Goal: Task Accomplishment & Management: Manage account settings

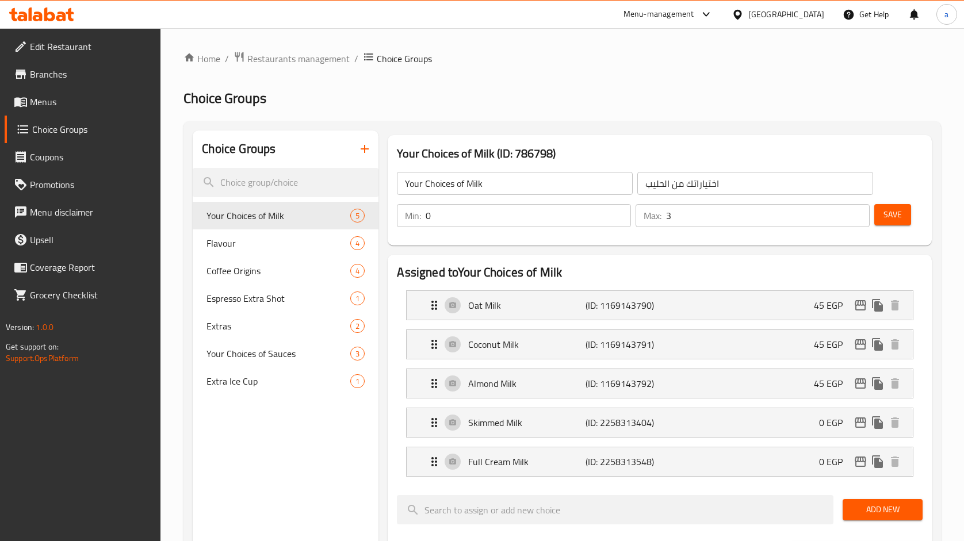
scroll to position [484, 0]
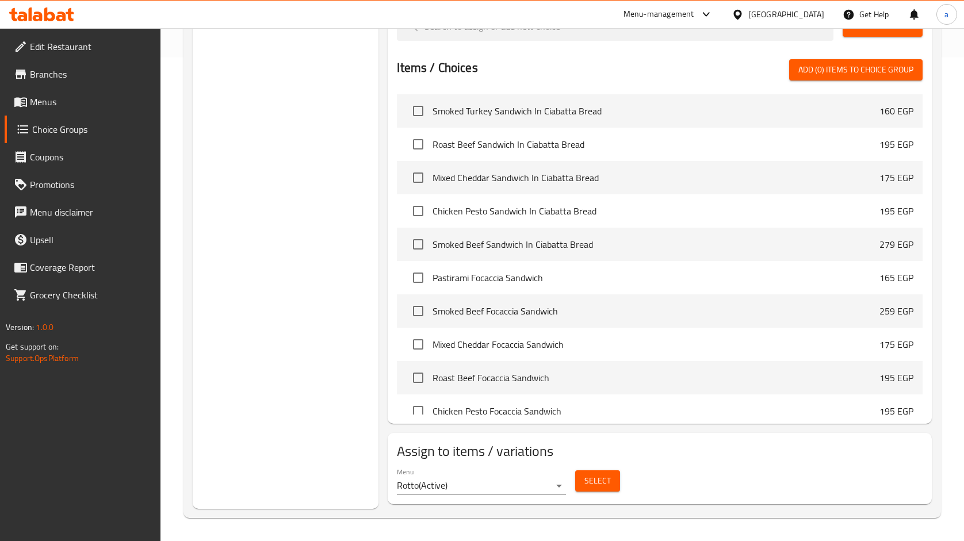
click at [44, 85] on link "Branches" at bounding box center [83, 74] width 156 height 28
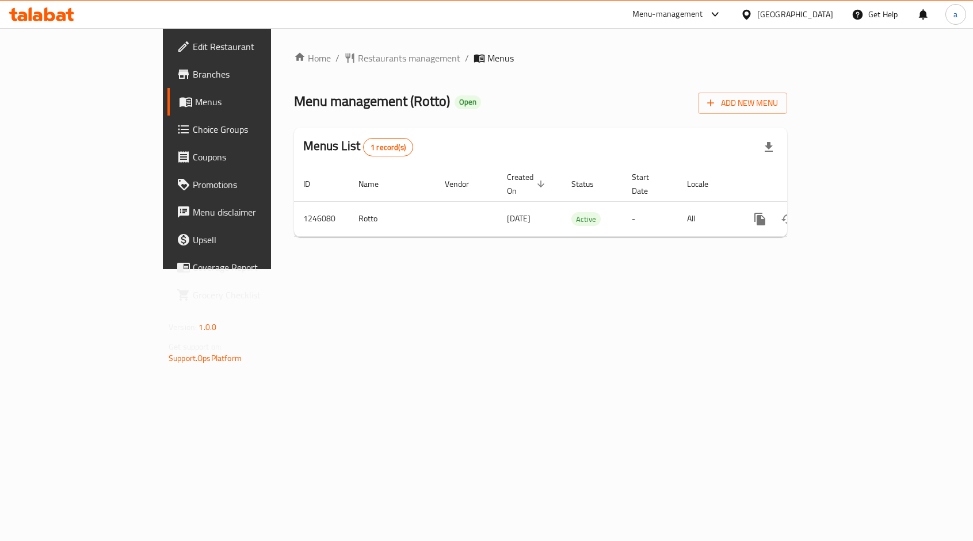
click at [193, 133] on span "Choice Groups" at bounding box center [254, 129] width 123 height 14
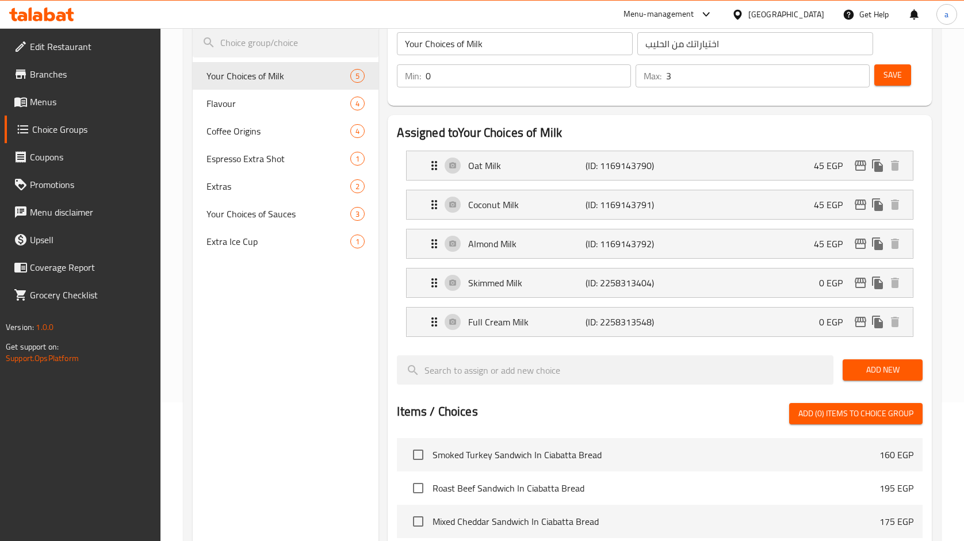
scroll to position [137, 0]
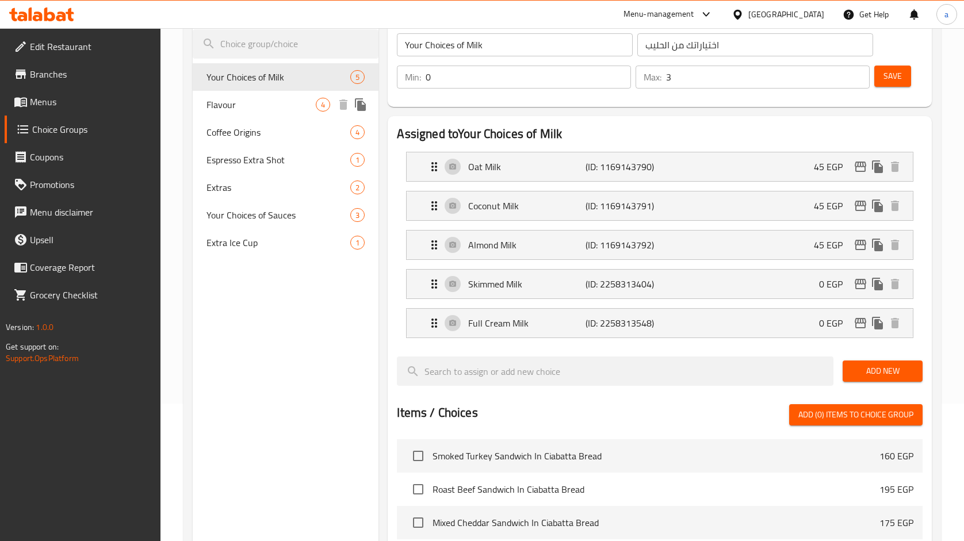
drag, startPoint x: 216, startPoint y: 101, endPoint x: 660, endPoint y: 2, distance: 455.0
click at [216, 101] on span "Flavour" at bounding box center [260, 105] width 109 height 14
type input "Flavour"
type input "نكهة"
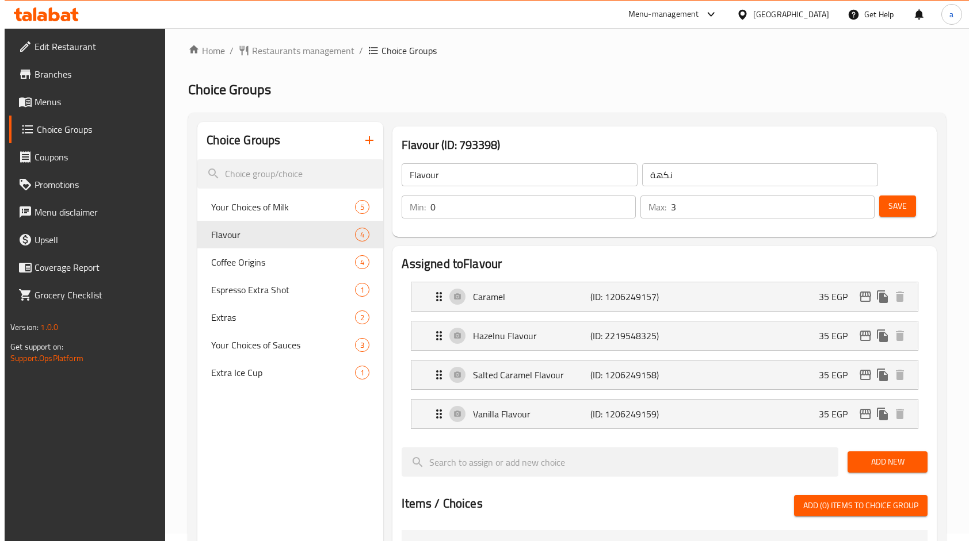
scroll to position [0, 0]
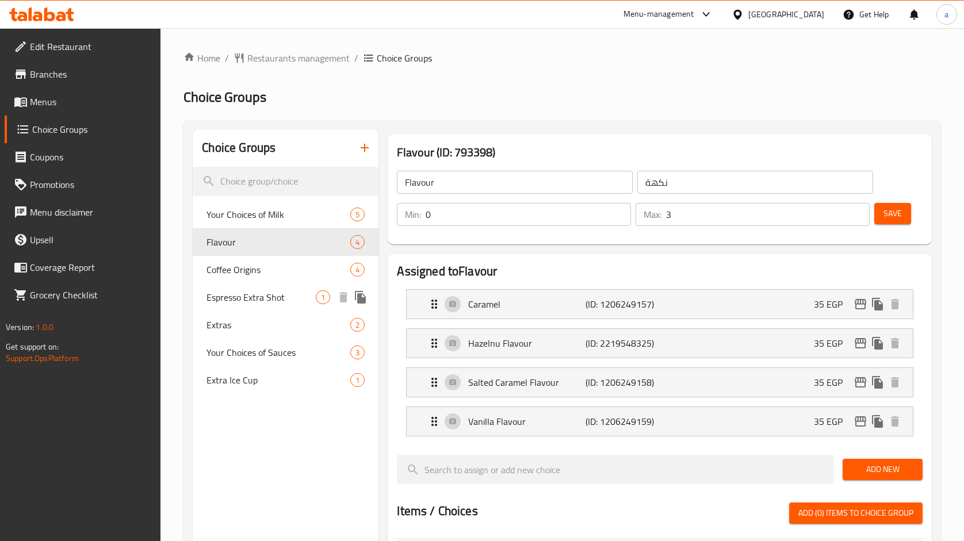
click at [263, 300] on span "Espresso Extra Shot" at bounding box center [260, 297] width 109 height 14
type input "Espresso Extra Shot"
type input "شوت اسبرسو اضافي"
type input "1"
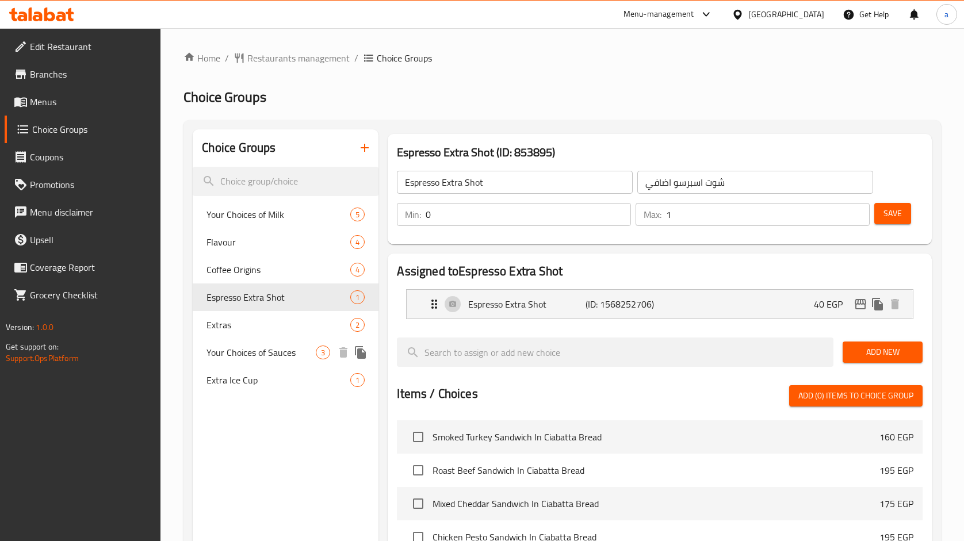
click at [246, 351] on span "Your Choices of Sauces" at bounding box center [260, 353] width 109 height 14
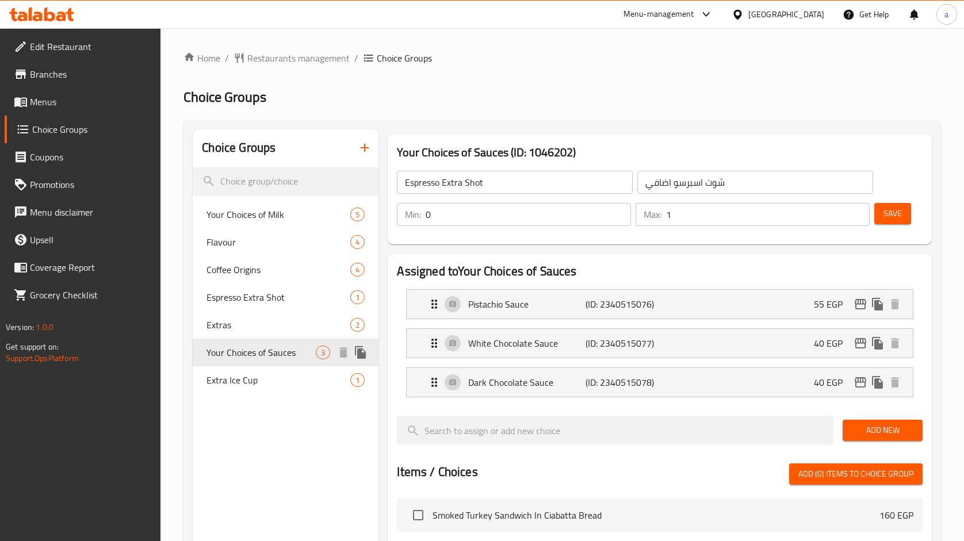
type input "Your Choices of Sauces"
type input "اختياراتك من الصوصات"
type input "3"
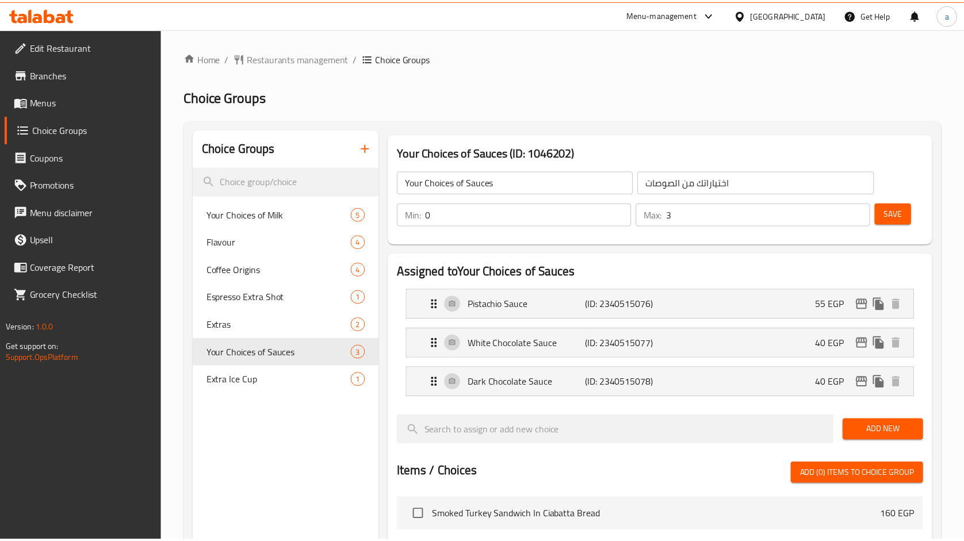
scroll to position [404, 0]
